Goal: Task Accomplishment & Management: Manage account settings

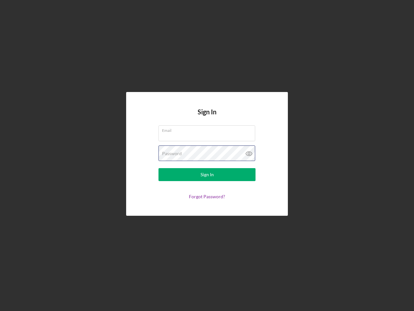
click at [207, 155] on div "Password" at bounding box center [207, 153] width 97 height 16
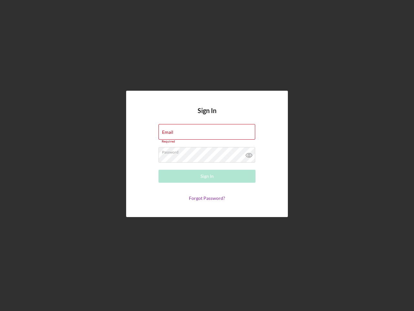
click at [249, 153] on icon at bounding box center [249, 155] width 16 height 16
